Goal: Task Accomplishment & Management: Manage account settings

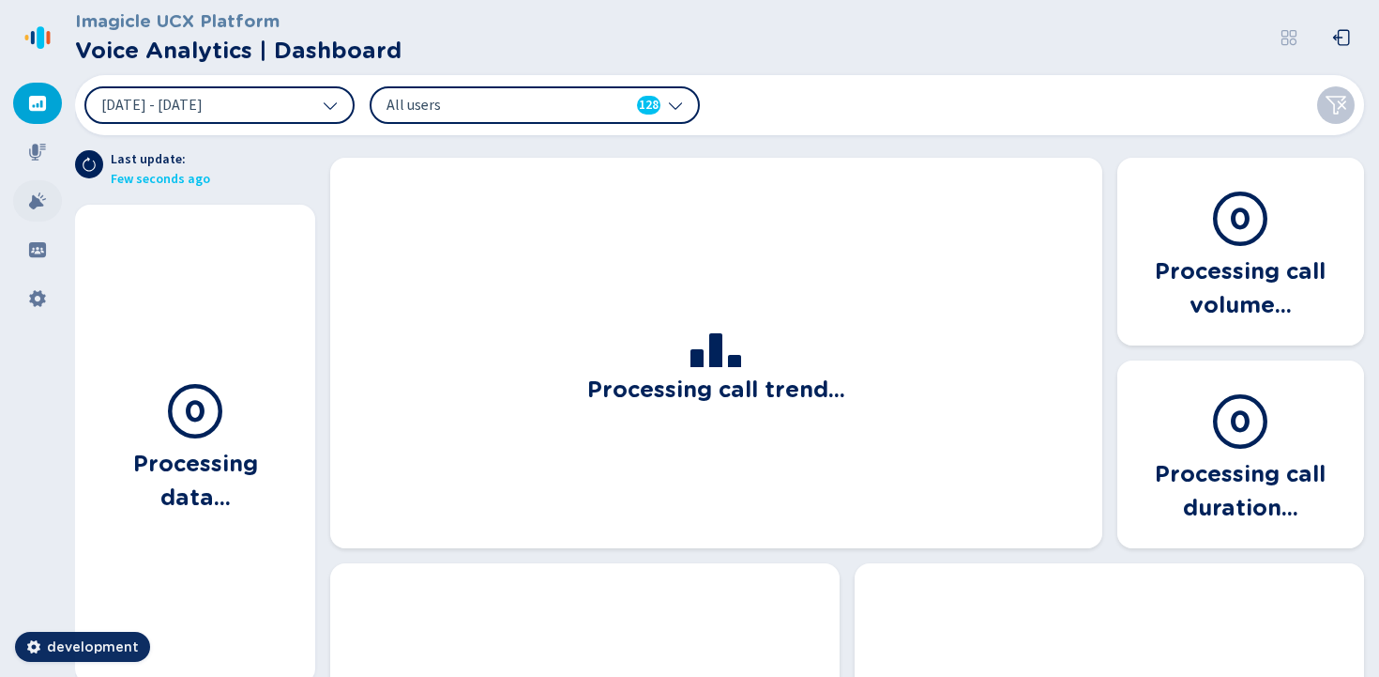
click at [40, 204] on icon at bounding box center [37, 200] width 17 height 17
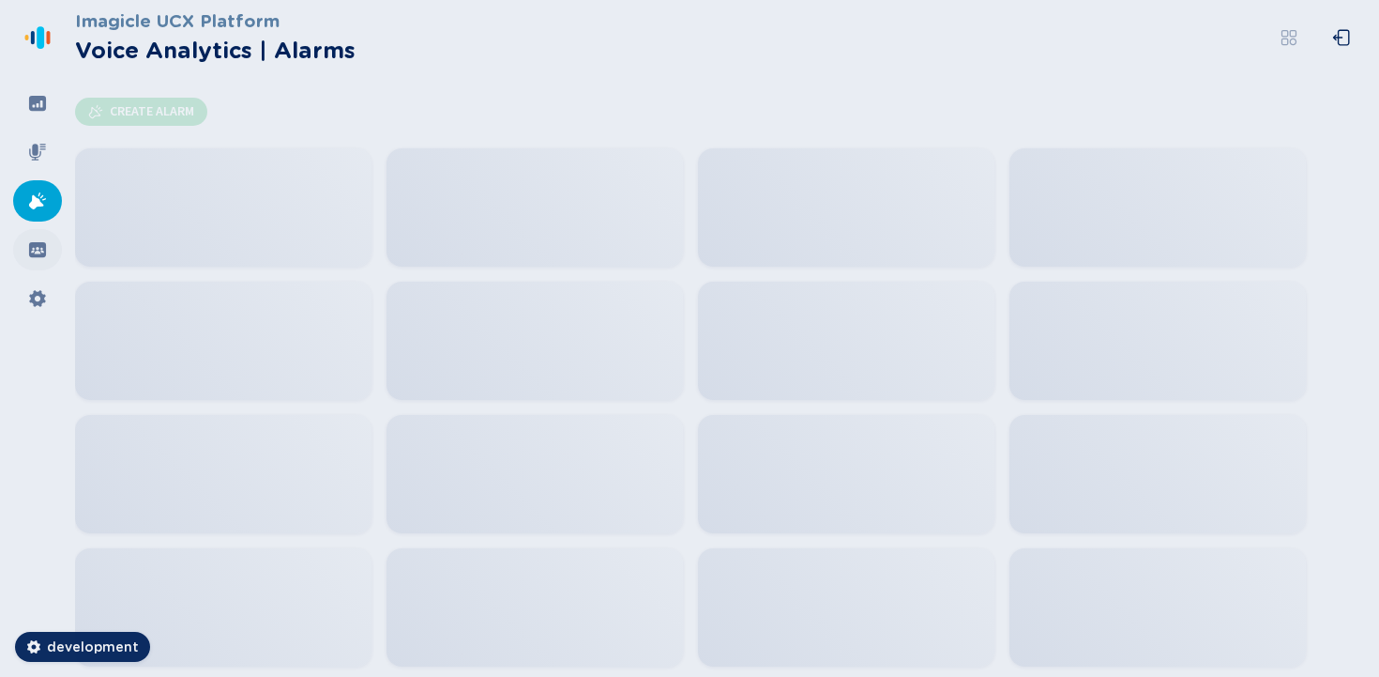
click at [34, 236] on div at bounding box center [37, 249] width 49 height 41
click at [38, 296] on icon at bounding box center [37, 298] width 19 height 19
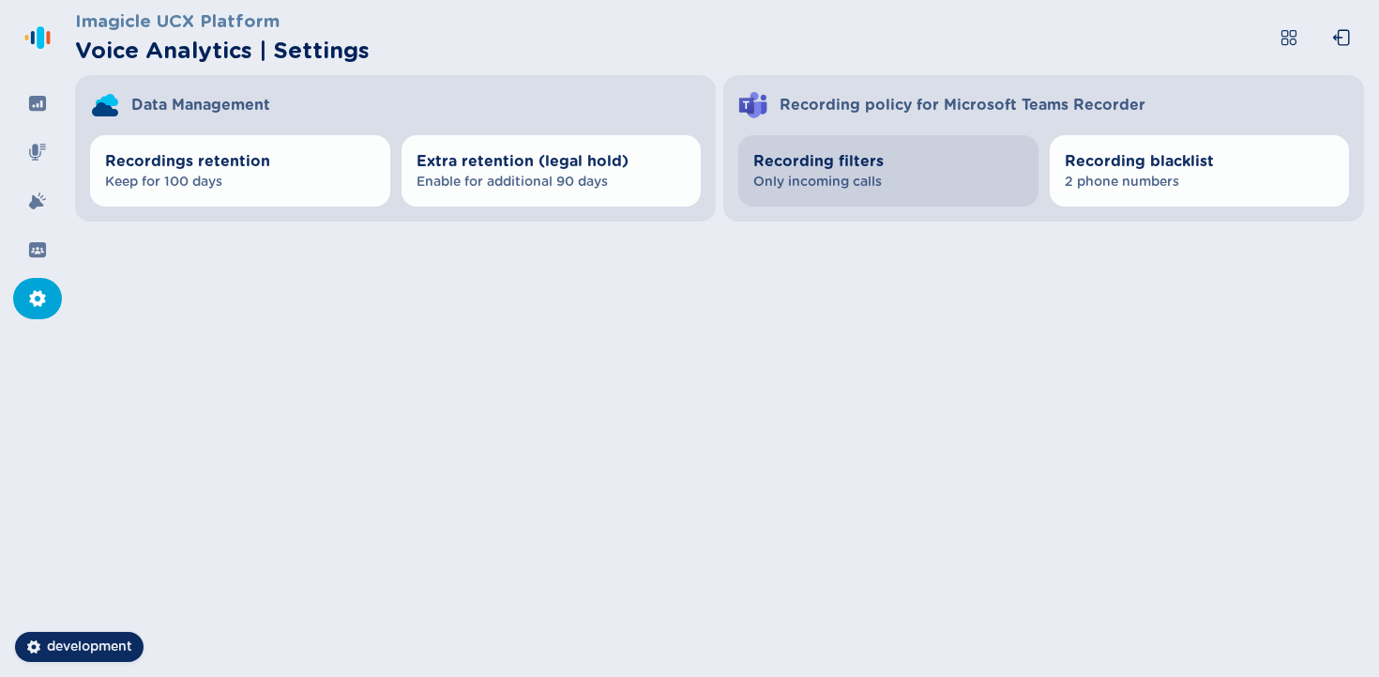
click at [953, 185] on span "Only incoming calls" at bounding box center [889, 182] width 270 height 19
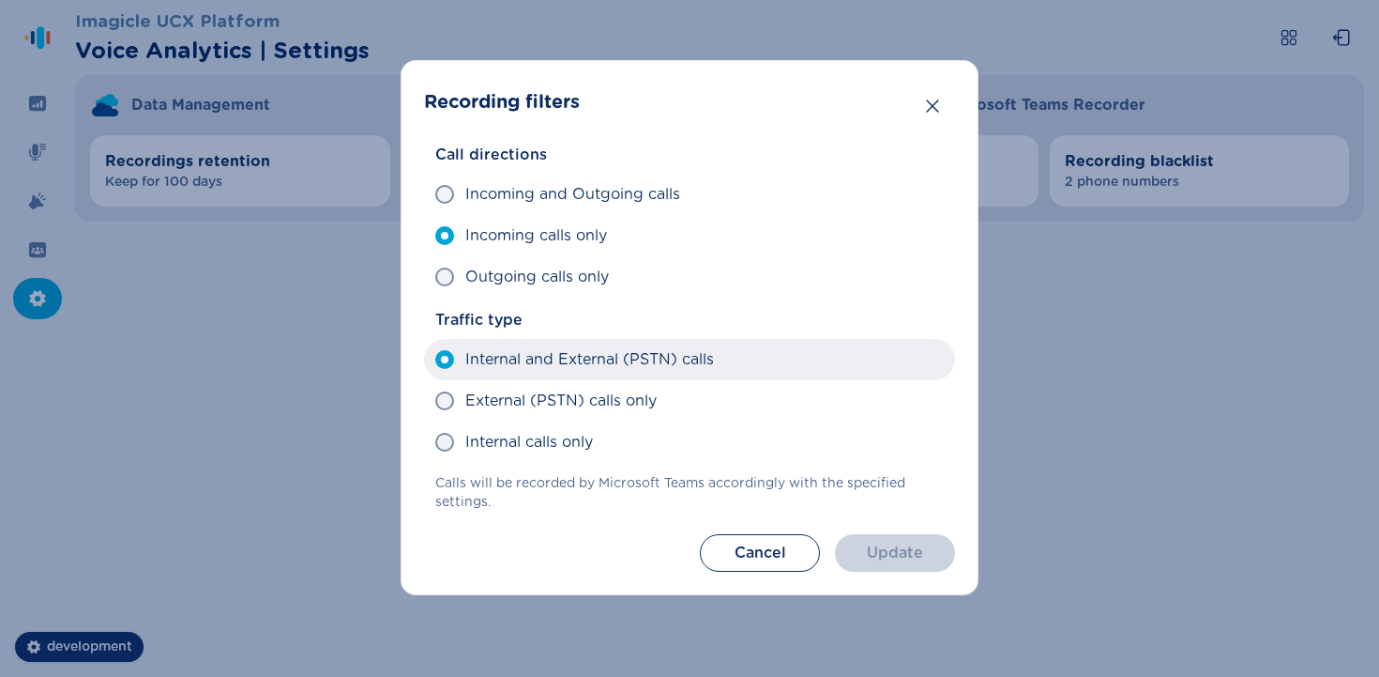
click at [575, 357] on span "Internal and External (PSTN) calls" at bounding box center [589, 359] width 249 height 23
click at [435, 359] on input "Internal and External (PSTN) calls" at bounding box center [434, 359] width 1 height 1
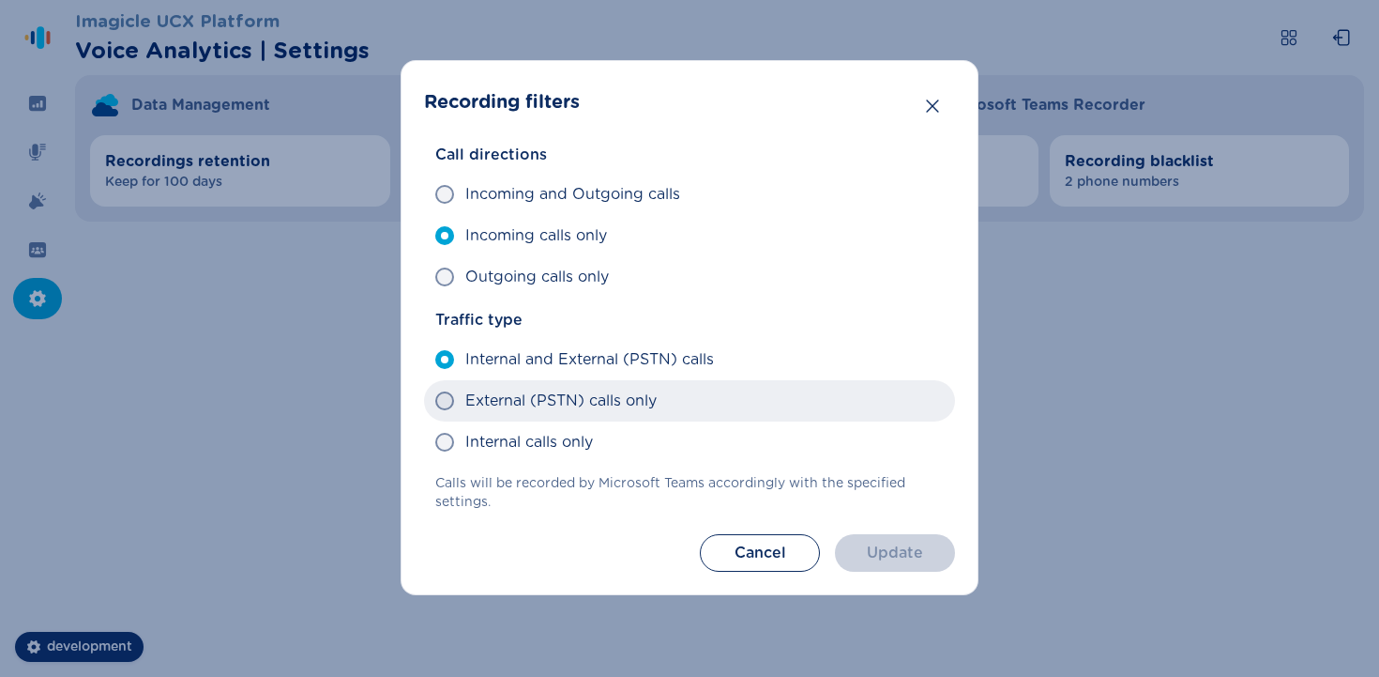
click at [573, 390] on span "External (PSTN) calls only" at bounding box center [560, 400] width 191 height 23
click at [435, 401] on input "External (PSTN) calls only" at bounding box center [434, 401] width 1 height 1
radio input "true"
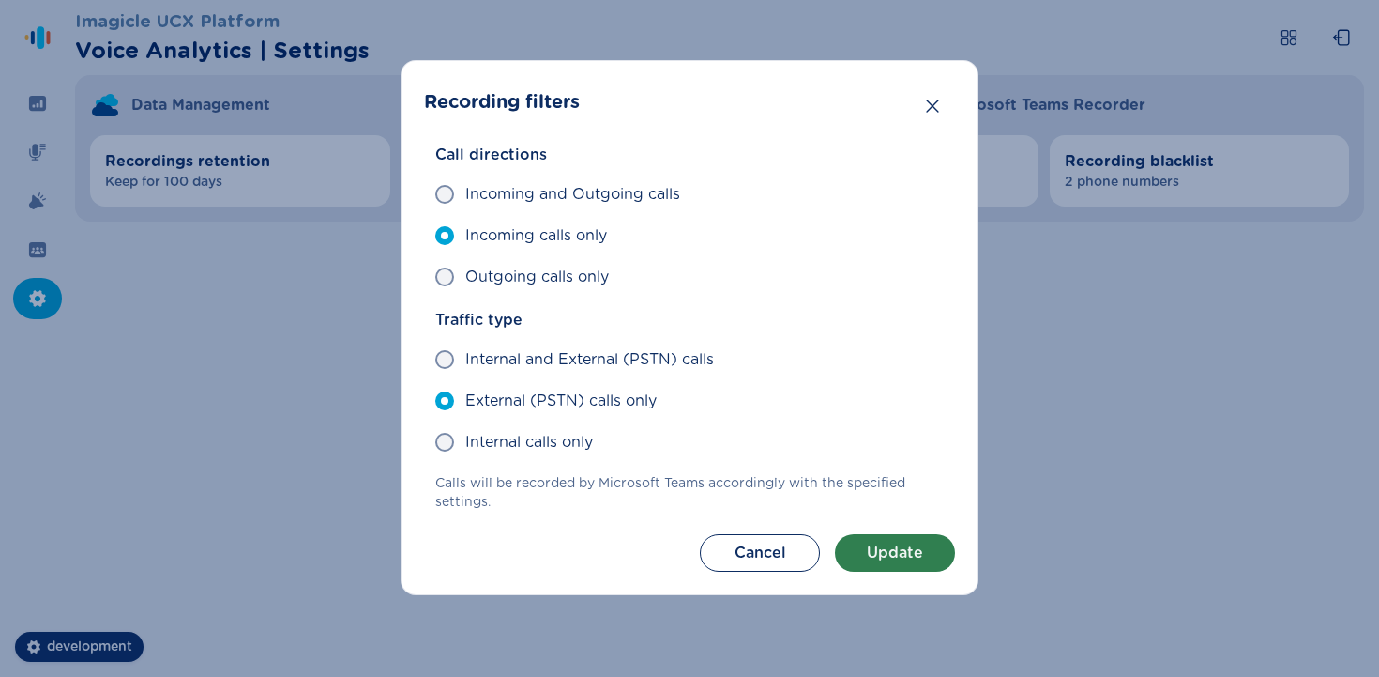
click at [881, 552] on button "Update" at bounding box center [895, 553] width 120 height 38
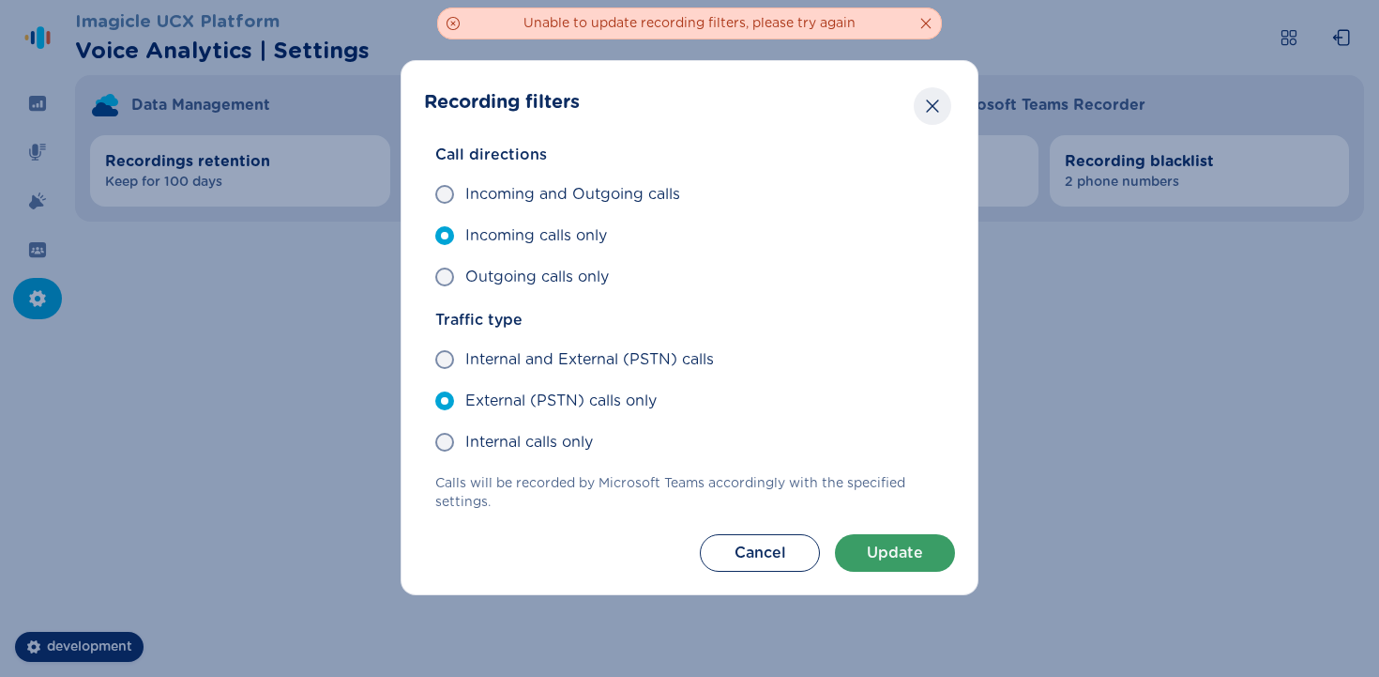
click at [935, 112] on icon "Close" at bounding box center [932, 106] width 19 height 19
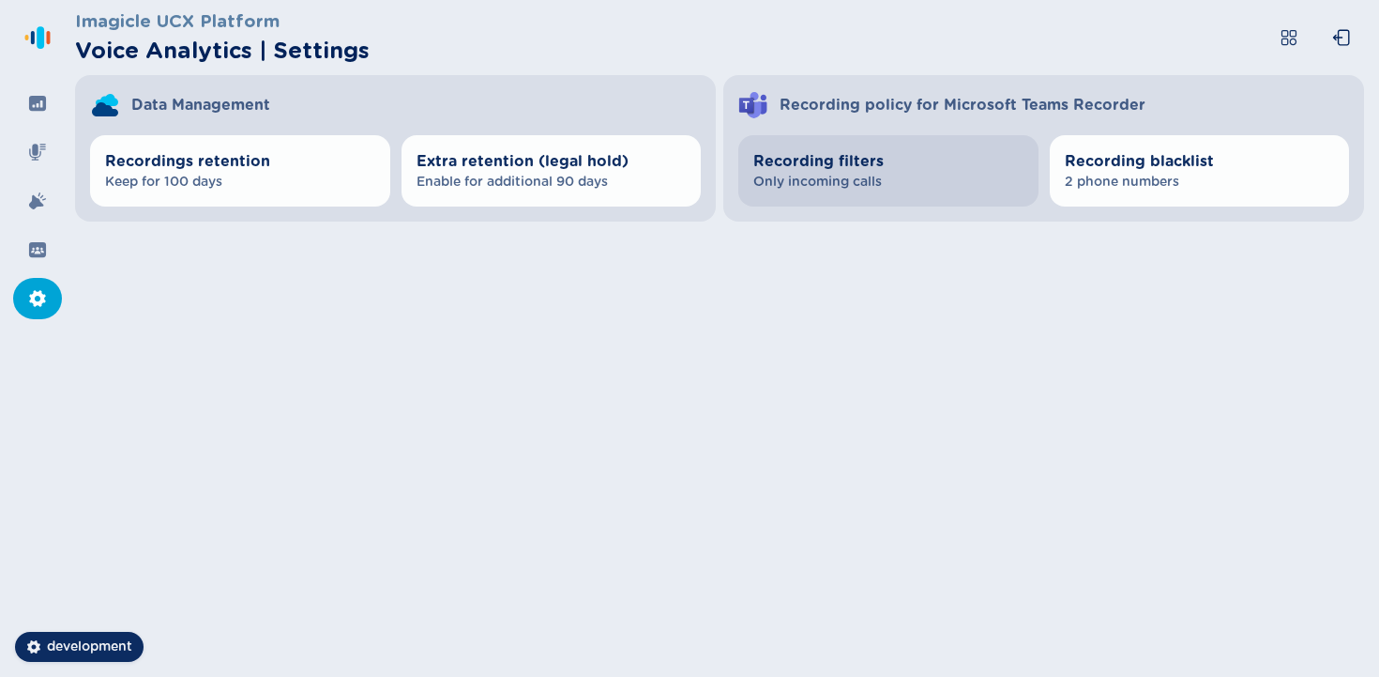
click at [900, 181] on span "Only incoming calls" at bounding box center [889, 182] width 270 height 19
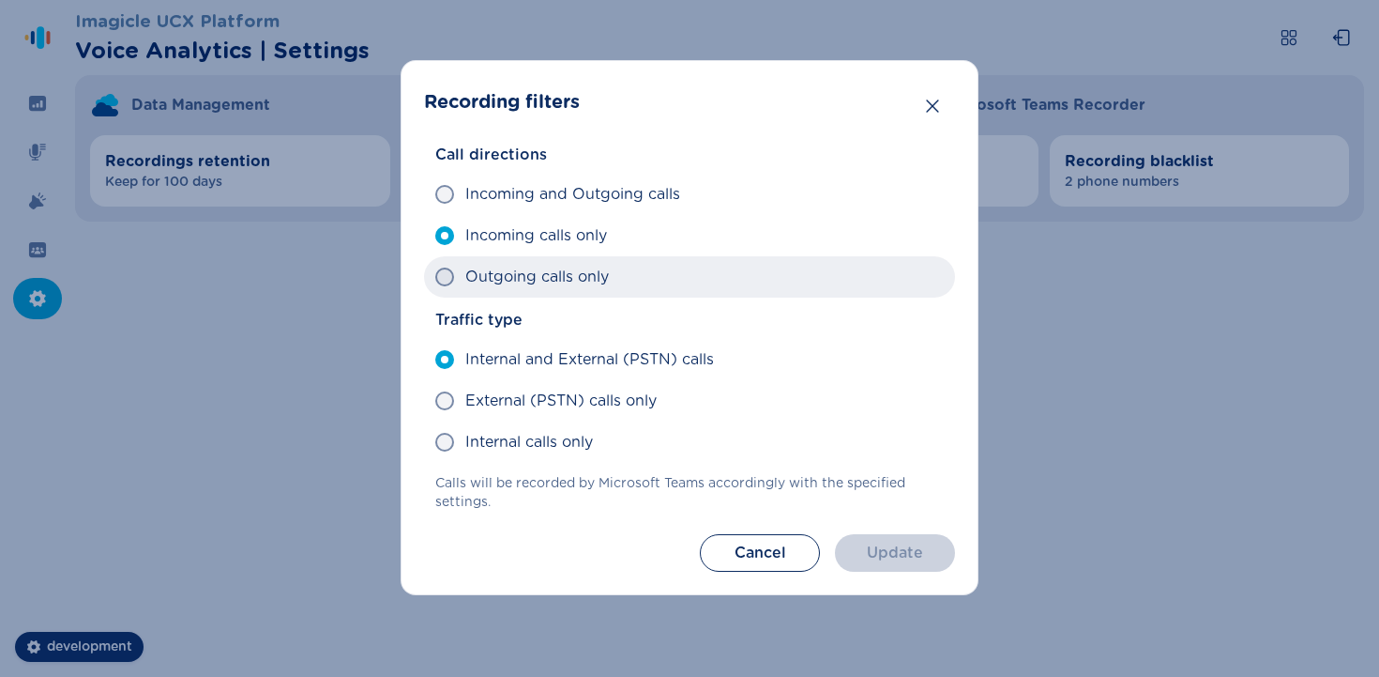
click at [567, 259] on label "Outgoing calls only" at bounding box center [689, 276] width 531 height 41
click at [435, 277] on input "Outgoing calls only" at bounding box center [434, 277] width 1 height 1
radio input "true"
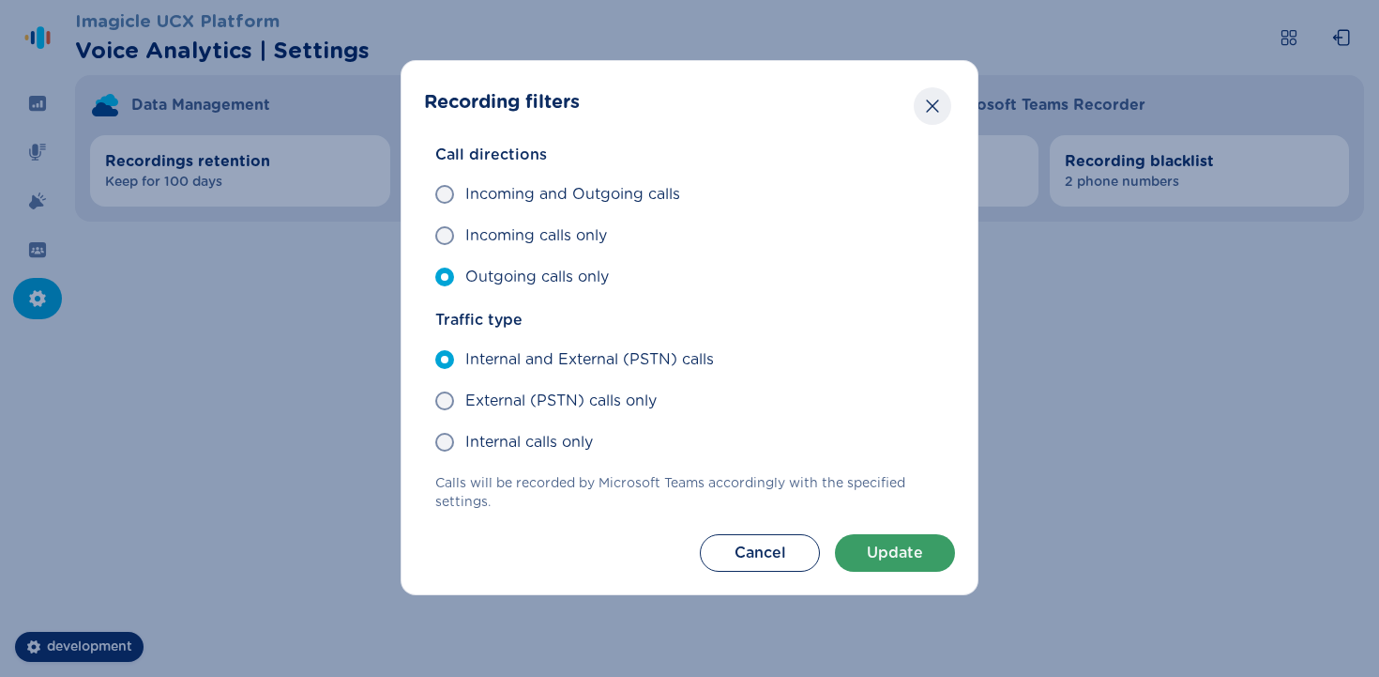
click at [937, 103] on icon "Close" at bounding box center [932, 106] width 19 height 19
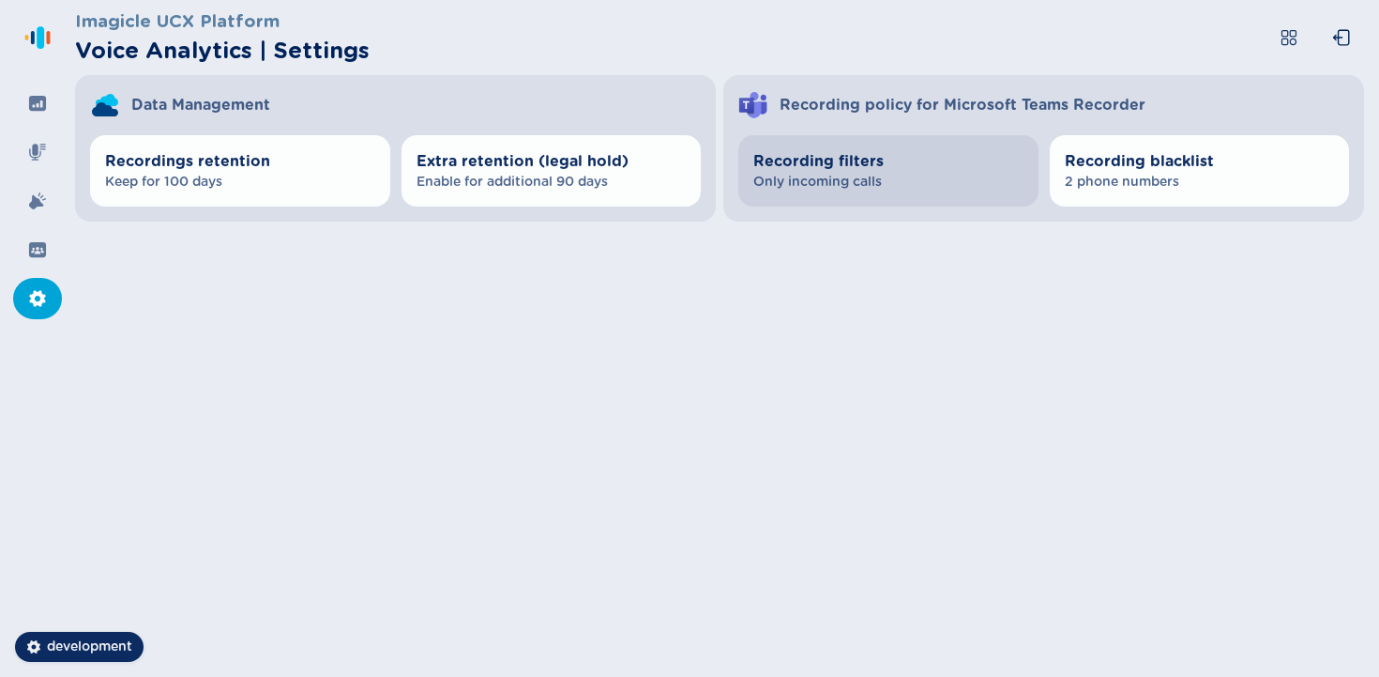
click at [860, 184] on span "Only incoming calls" at bounding box center [889, 182] width 270 height 19
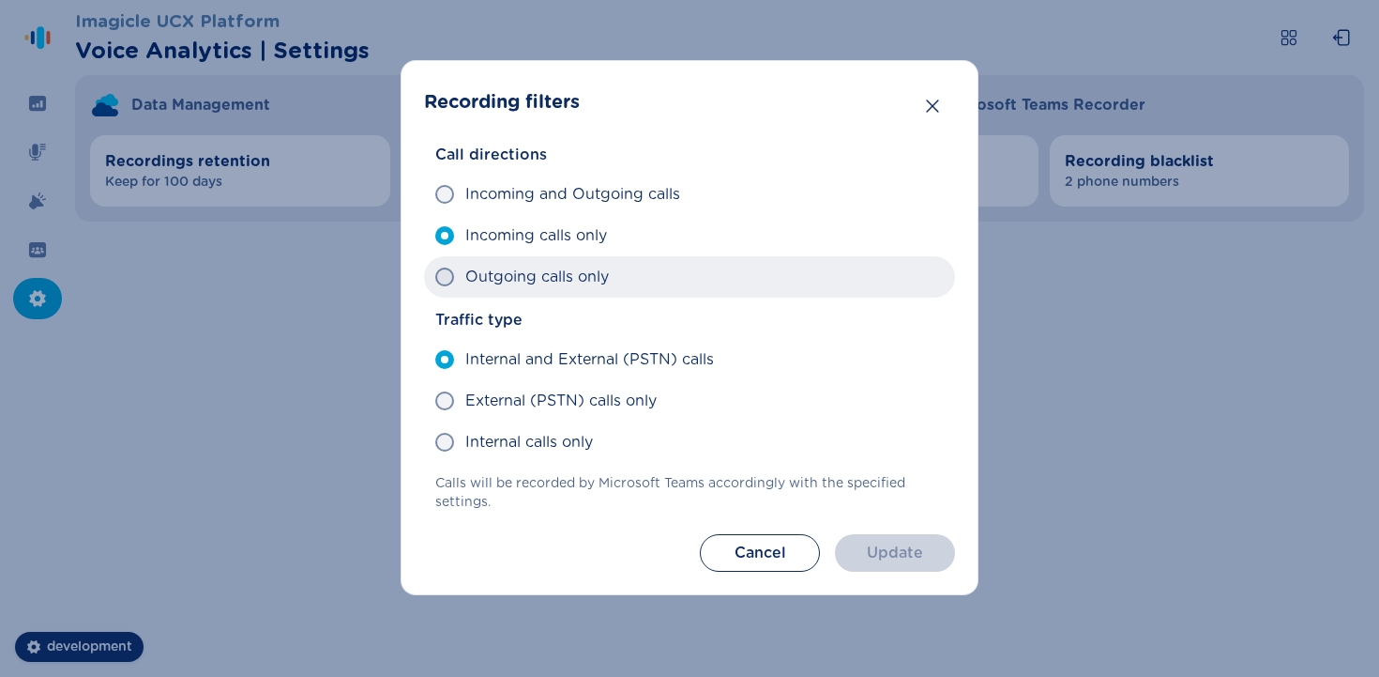
click at [647, 281] on label "Outgoing calls only" at bounding box center [689, 276] width 531 height 41
click at [435, 278] on input "Outgoing calls only" at bounding box center [434, 277] width 1 height 1
radio input "true"
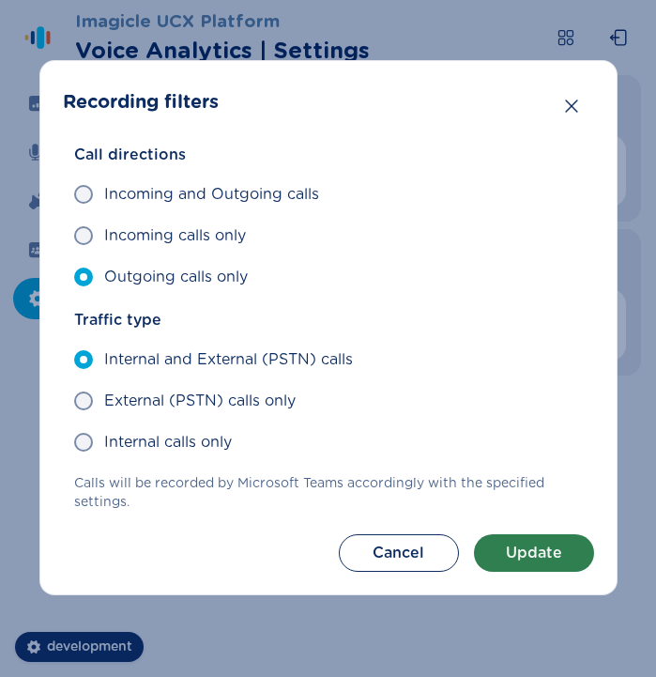
click at [557, 541] on button "Update" at bounding box center [534, 553] width 120 height 38
click at [576, 107] on icon "Close" at bounding box center [571, 106] width 19 height 19
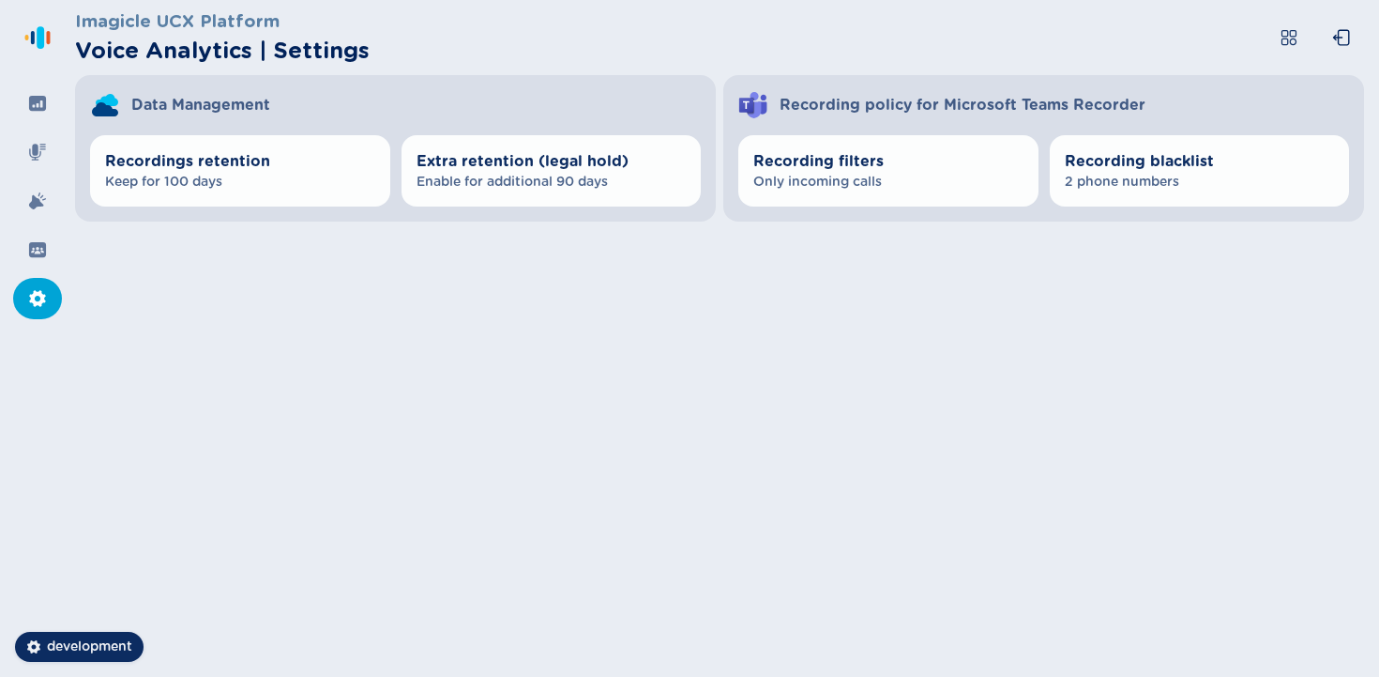
click at [1164, 240] on div "Imagicle UCX Platform Voice Analytics | Settings Data Management Recordings ret…" at bounding box center [727, 338] width 1304 height 677
